Goal: Task Accomplishment & Management: Manage account settings

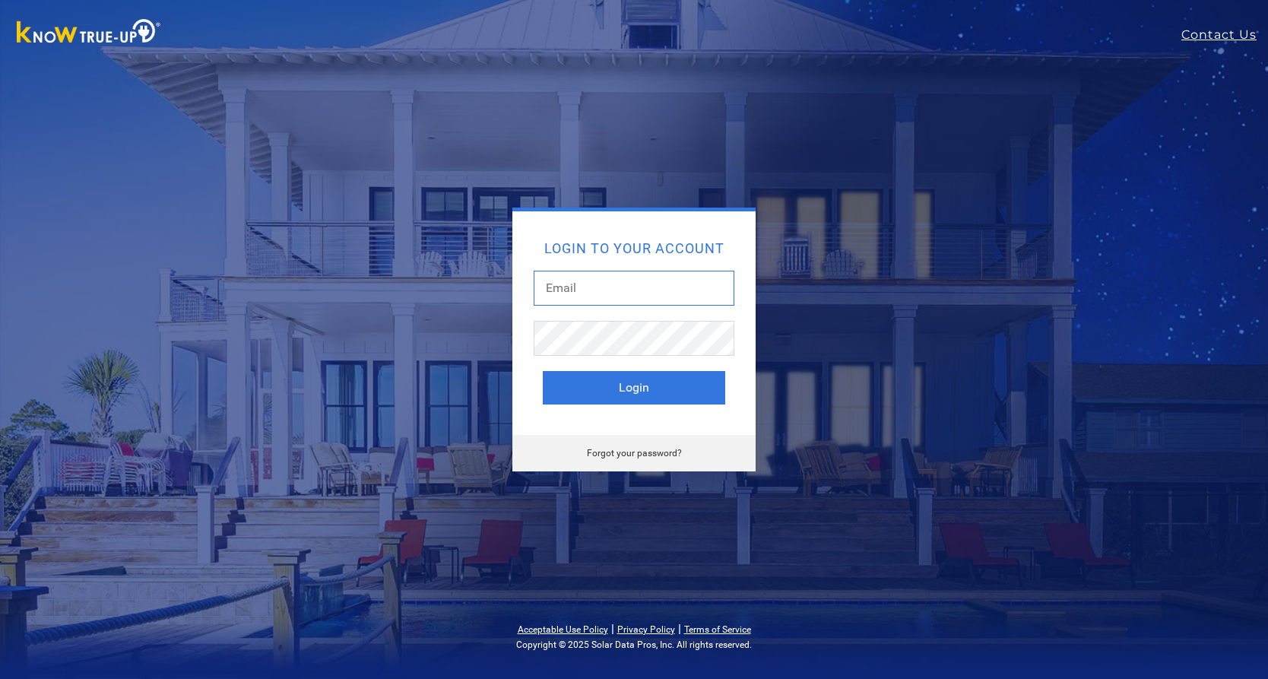
type input "[EMAIL_ADDRESS][DOMAIN_NAME]"
click at [599, 378] on button "Login" at bounding box center [634, 387] width 183 height 33
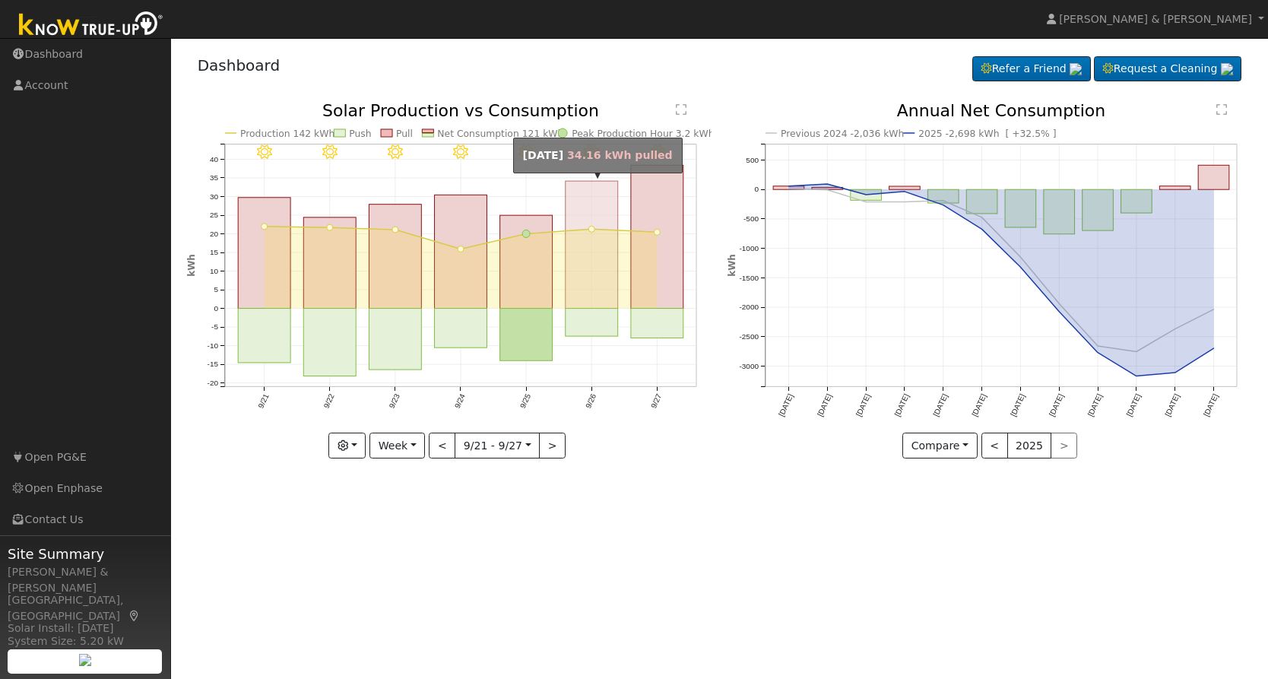
click at [593, 251] on rect "onclick=""" at bounding box center [592, 245] width 52 height 128
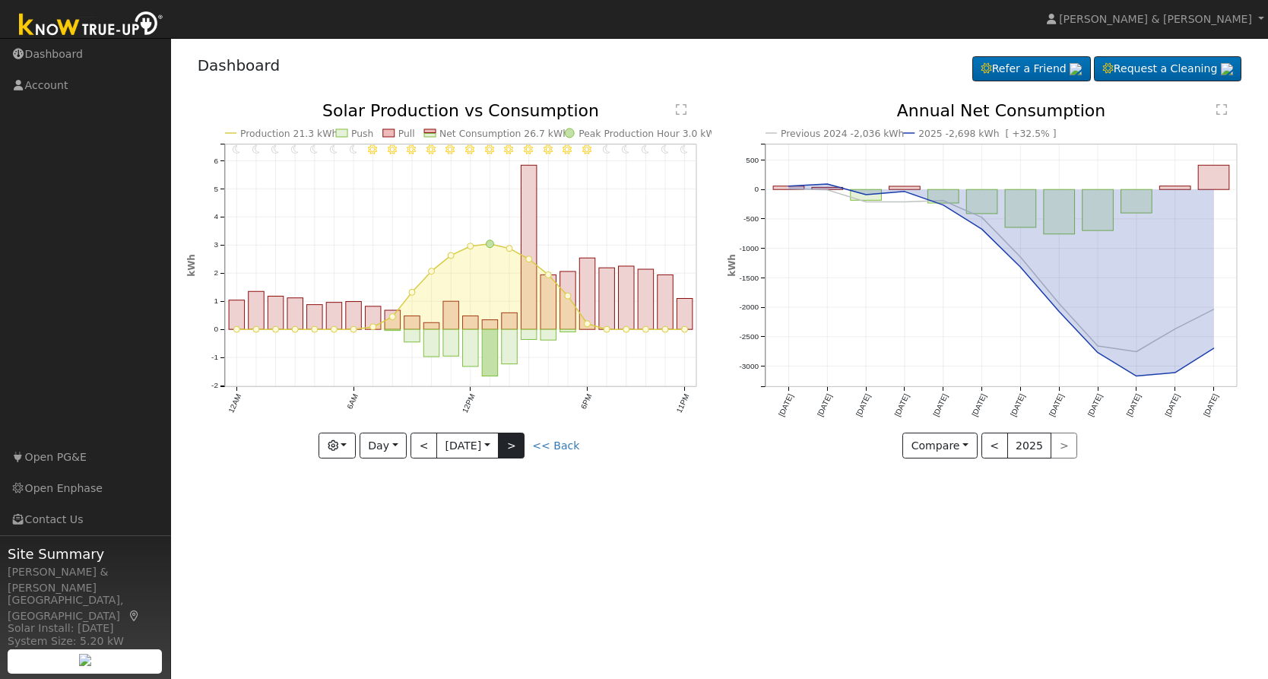
click at [513, 443] on button ">" at bounding box center [511, 446] width 27 height 26
type input "[DATE]"
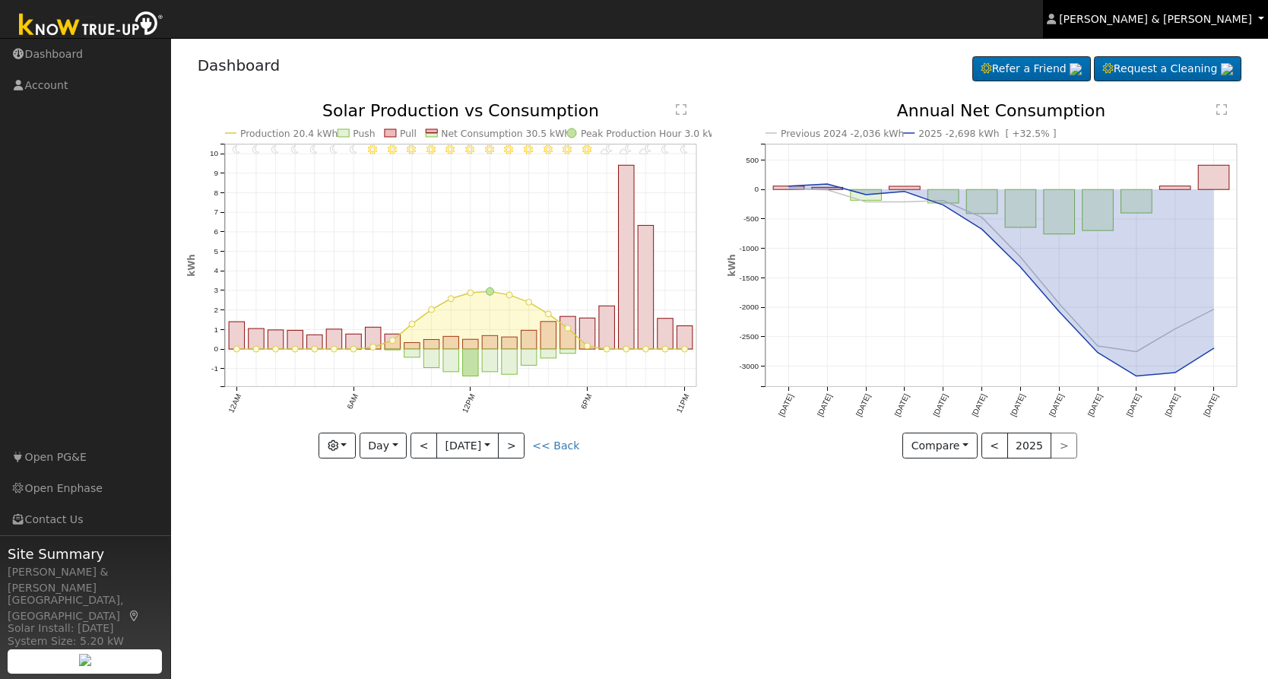
click at [1191, 20] on span "[PERSON_NAME] & [PERSON_NAME]" at bounding box center [1155, 19] width 193 height 12
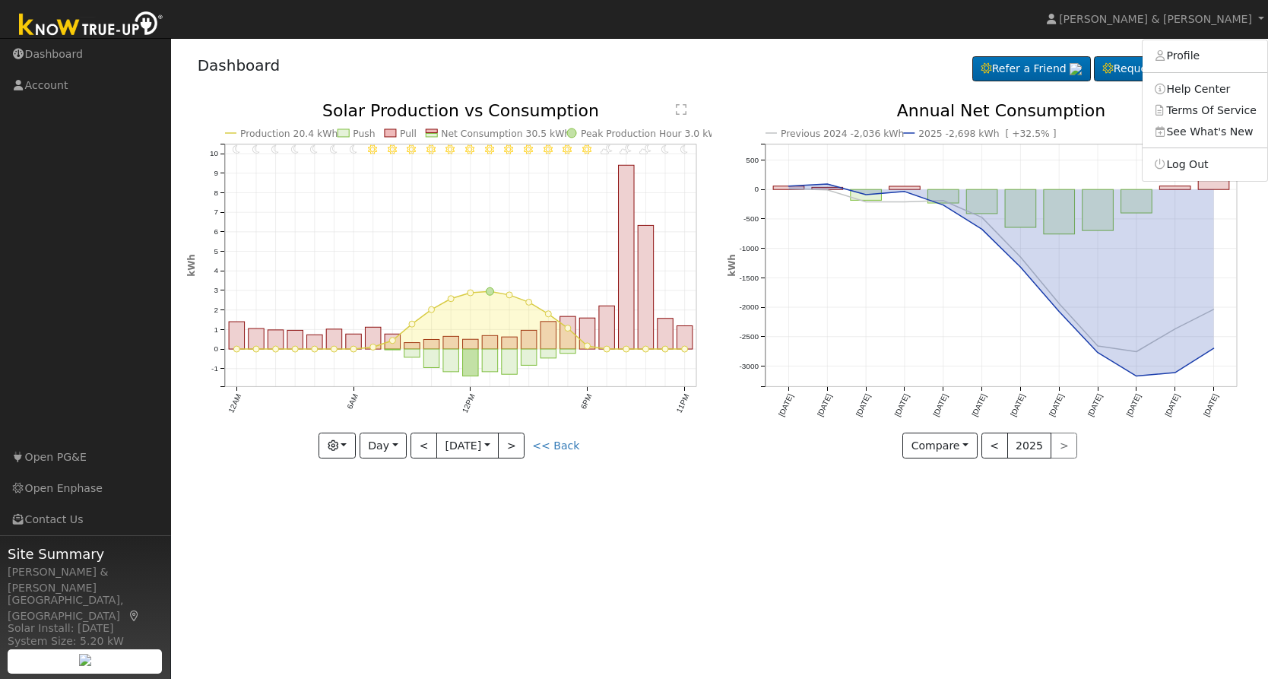
click at [1186, 152] on ul "[PERSON_NAME] & [PERSON_NAME] Profile Help Center Terms Of Service See What's N…" at bounding box center [1205, 111] width 126 height 142
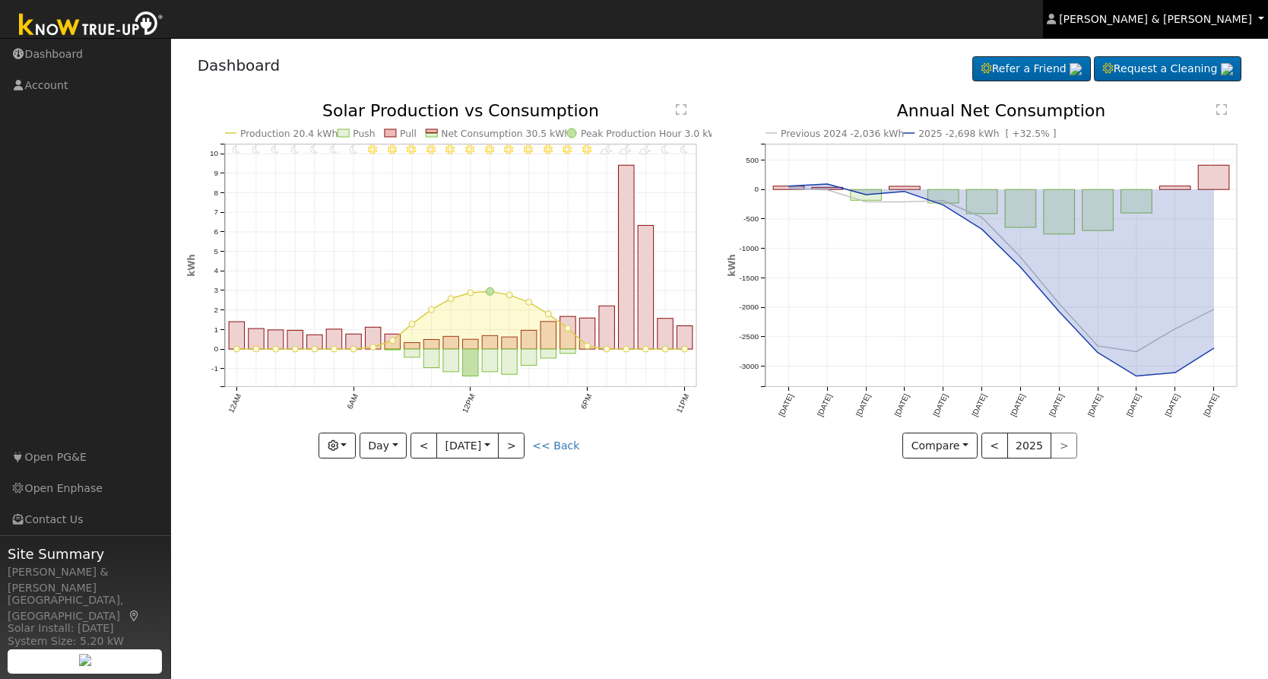
drag, startPoint x: 1145, startPoint y: 21, endPoint x: 1151, endPoint y: 33, distance: 13.6
click at [1145, 21] on span "[PERSON_NAME] & [PERSON_NAME]" at bounding box center [1155, 19] width 193 height 12
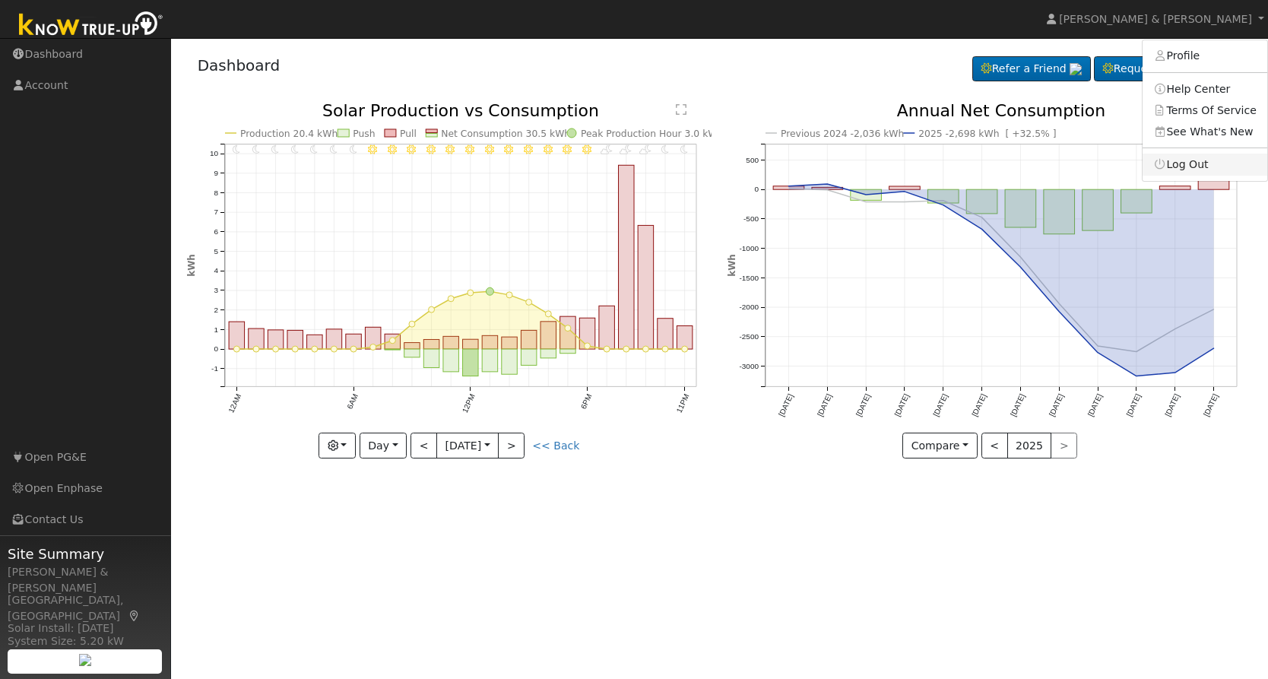
click at [1179, 175] on link "Log Out" at bounding box center [1205, 164] width 125 height 21
